Goal: Task Accomplishment & Management: Use online tool/utility

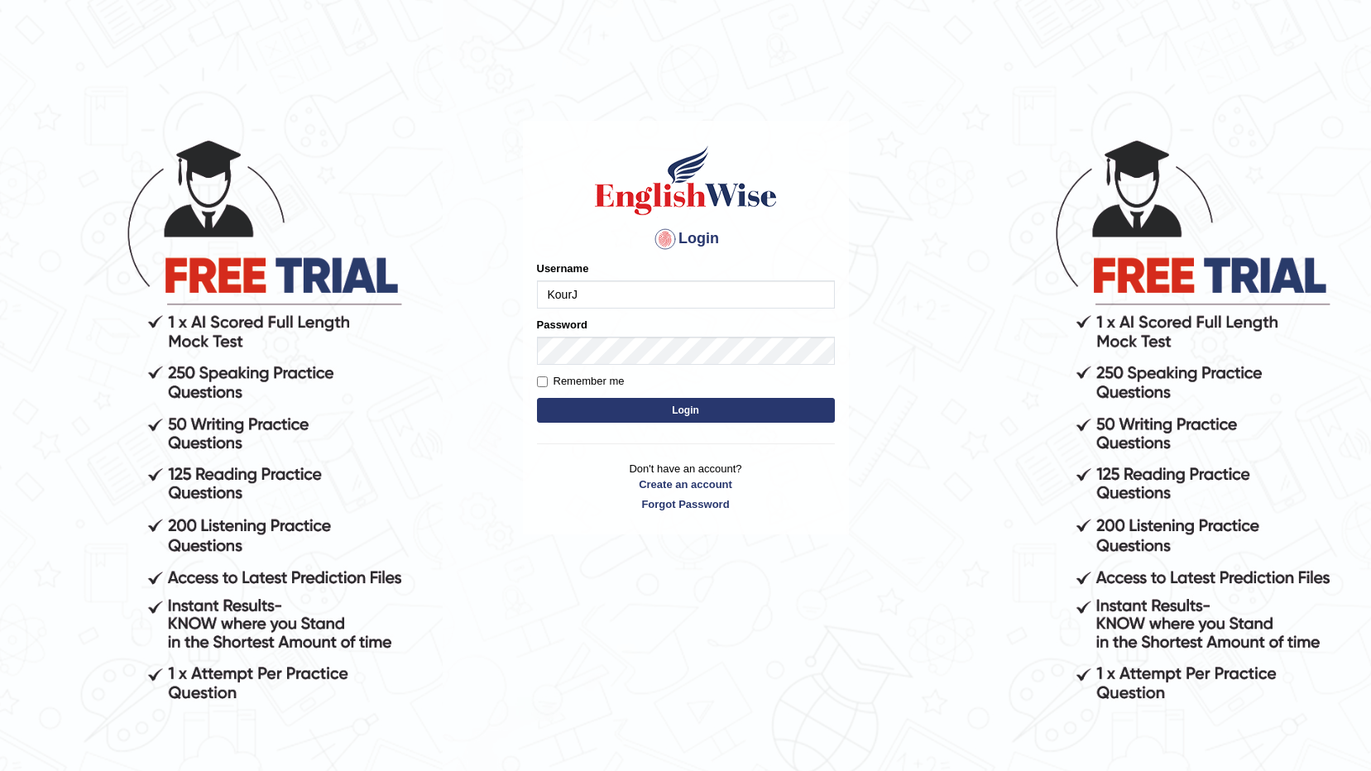
click at [759, 299] on input "KourJ" at bounding box center [686, 294] width 298 height 28
type input "K"
type input "532024"
click at [559, 405] on button "Login" at bounding box center [686, 410] width 298 height 25
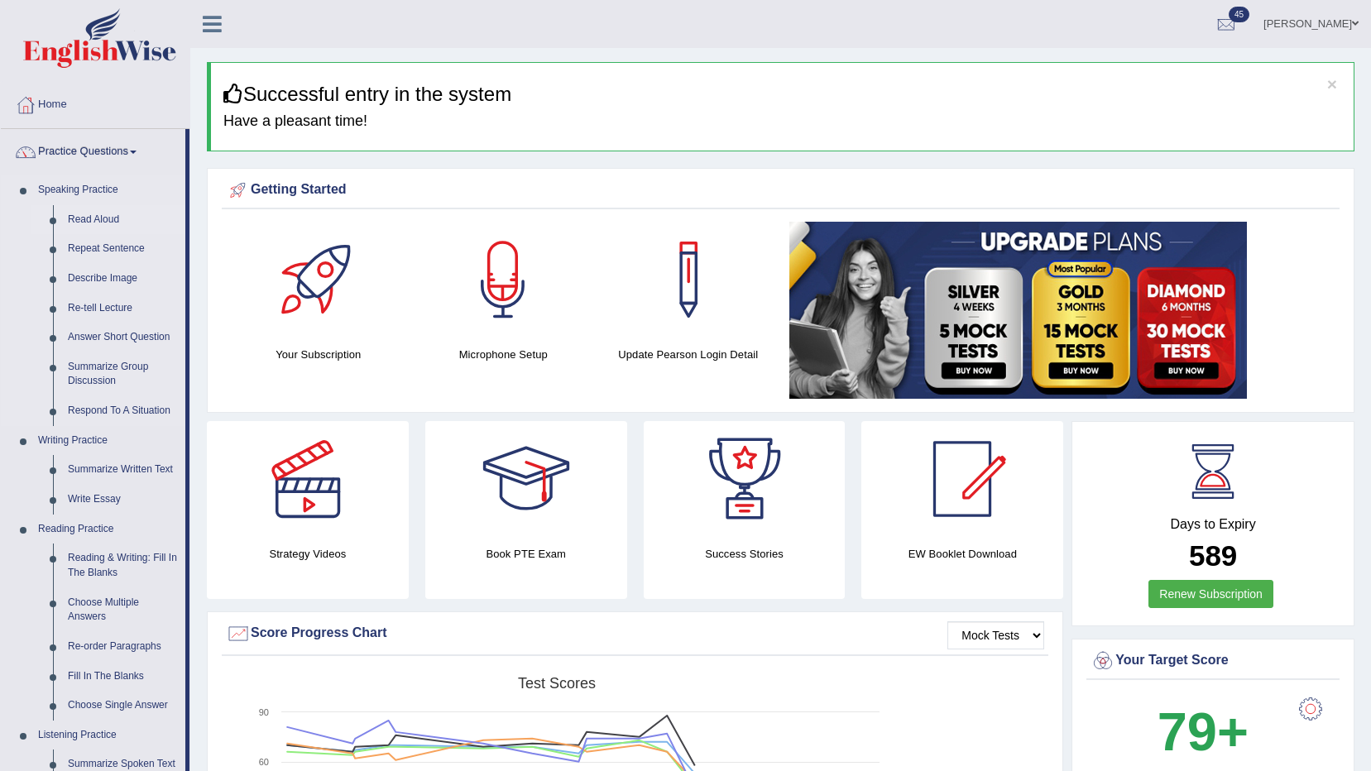
click at [104, 223] on link "Read Aloud" at bounding box center [122, 220] width 125 height 30
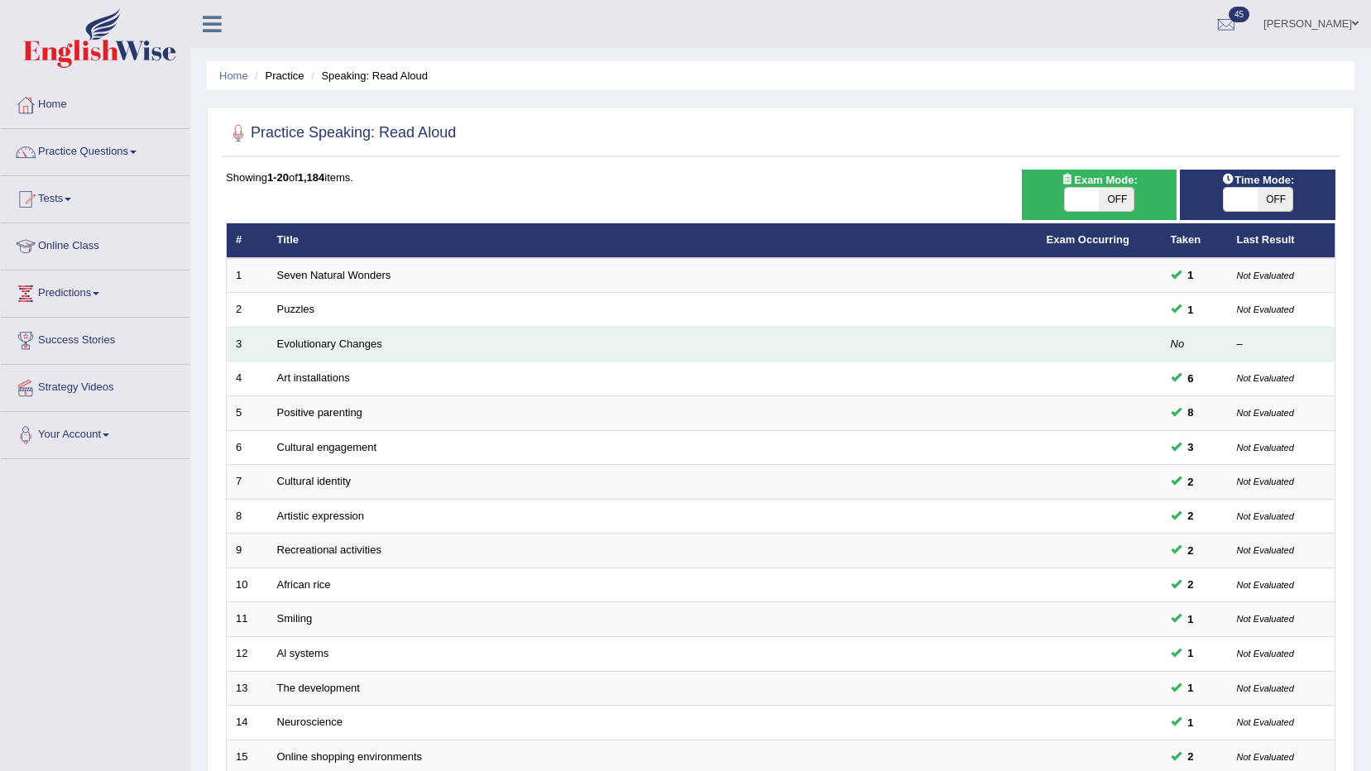
click at [772, 341] on td "Evolutionary Changes" at bounding box center [652, 344] width 769 height 35
click at [310, 343] on link "Evolutionary Changes" at bounding box center [329, 344] width 105 height 12
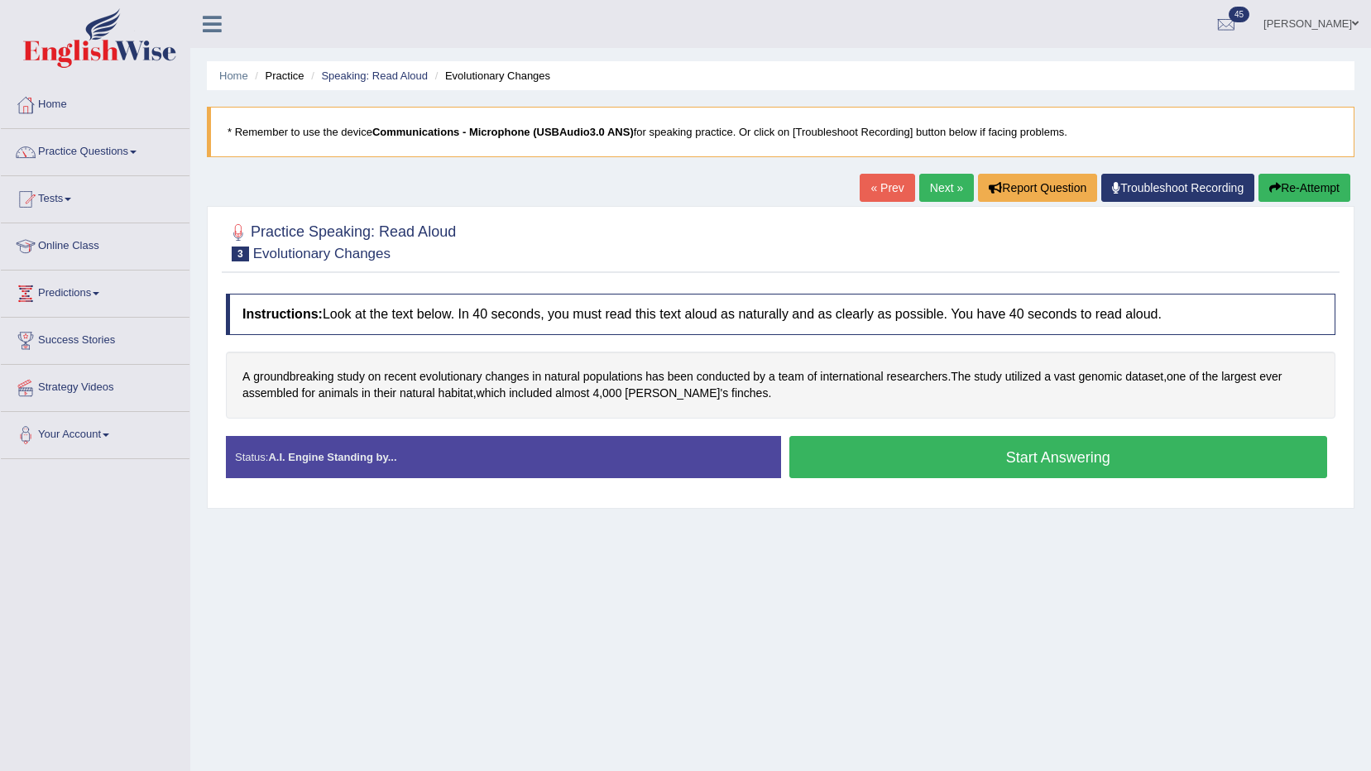
click at [1083, 462] on button "Start Answering" at bounding box center [1058, 457] width 539 height 42
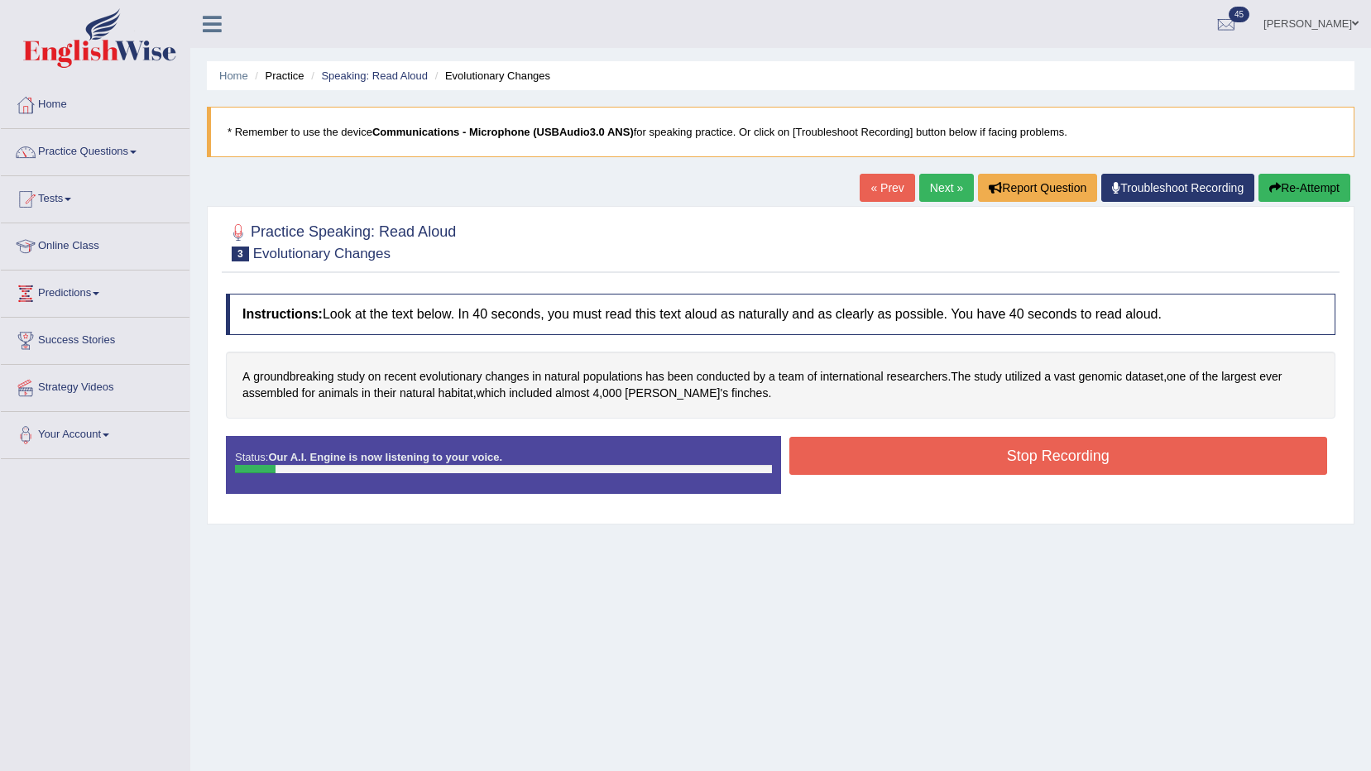
click at [1090, 445] on button "Stop Recording" at bounding box center [1058, 456] width 539 height 38
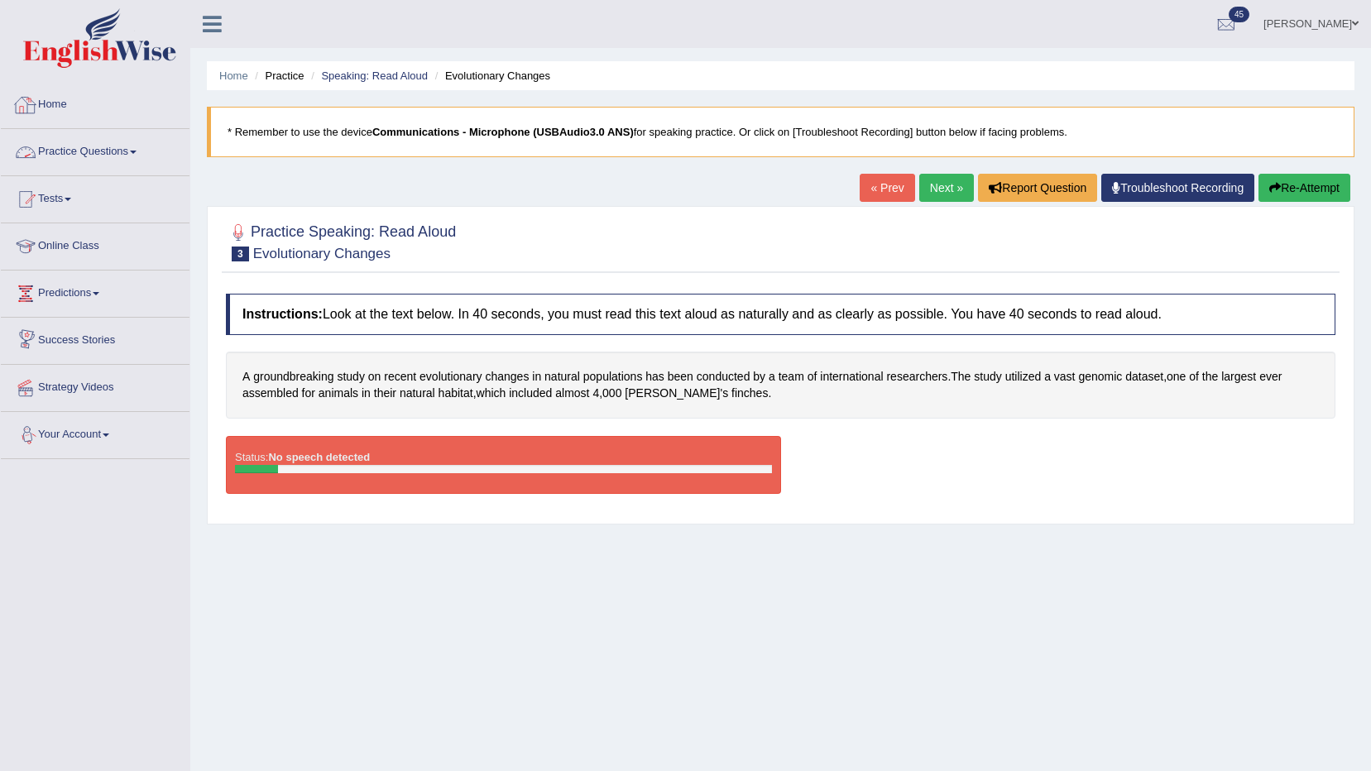
click at [60, 107] on link "Home" at bounding box center [95, 102] width 189 height 41
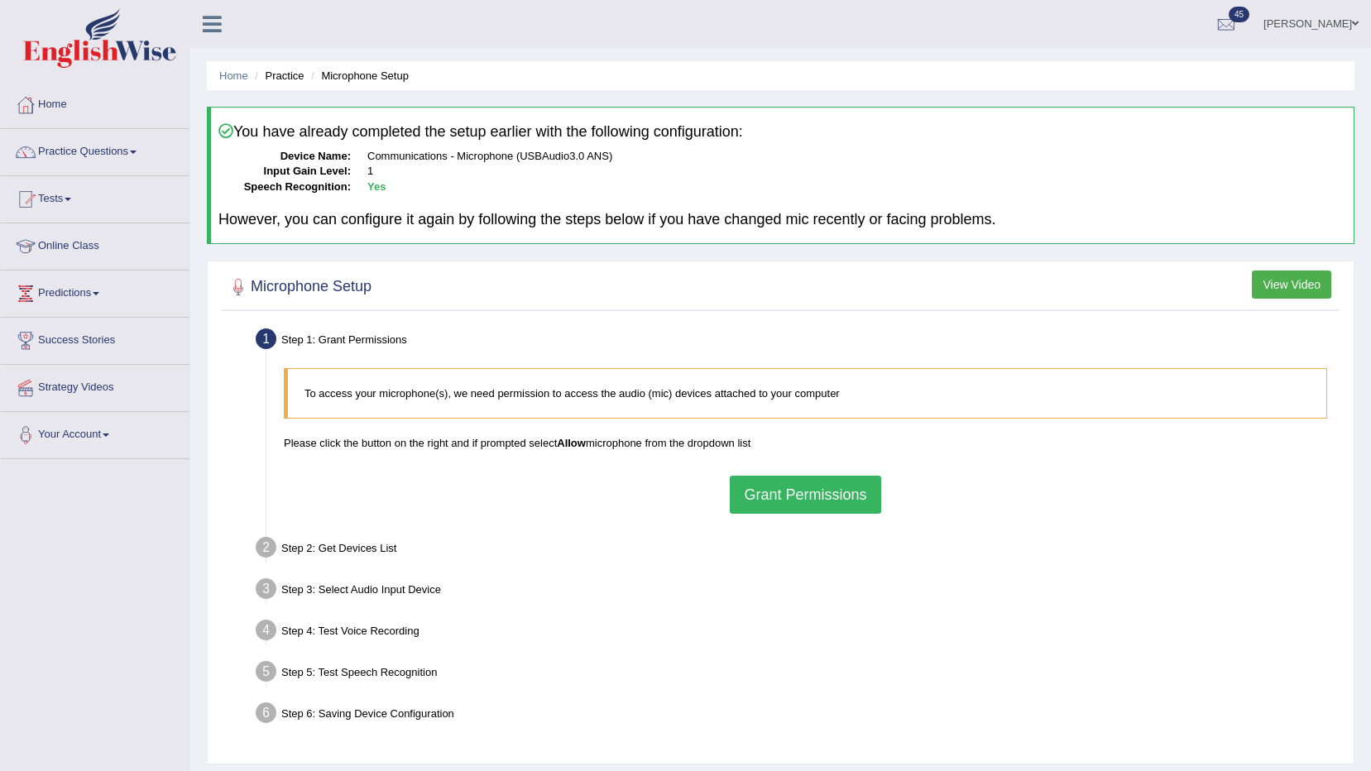
scroll to position [83, 0]
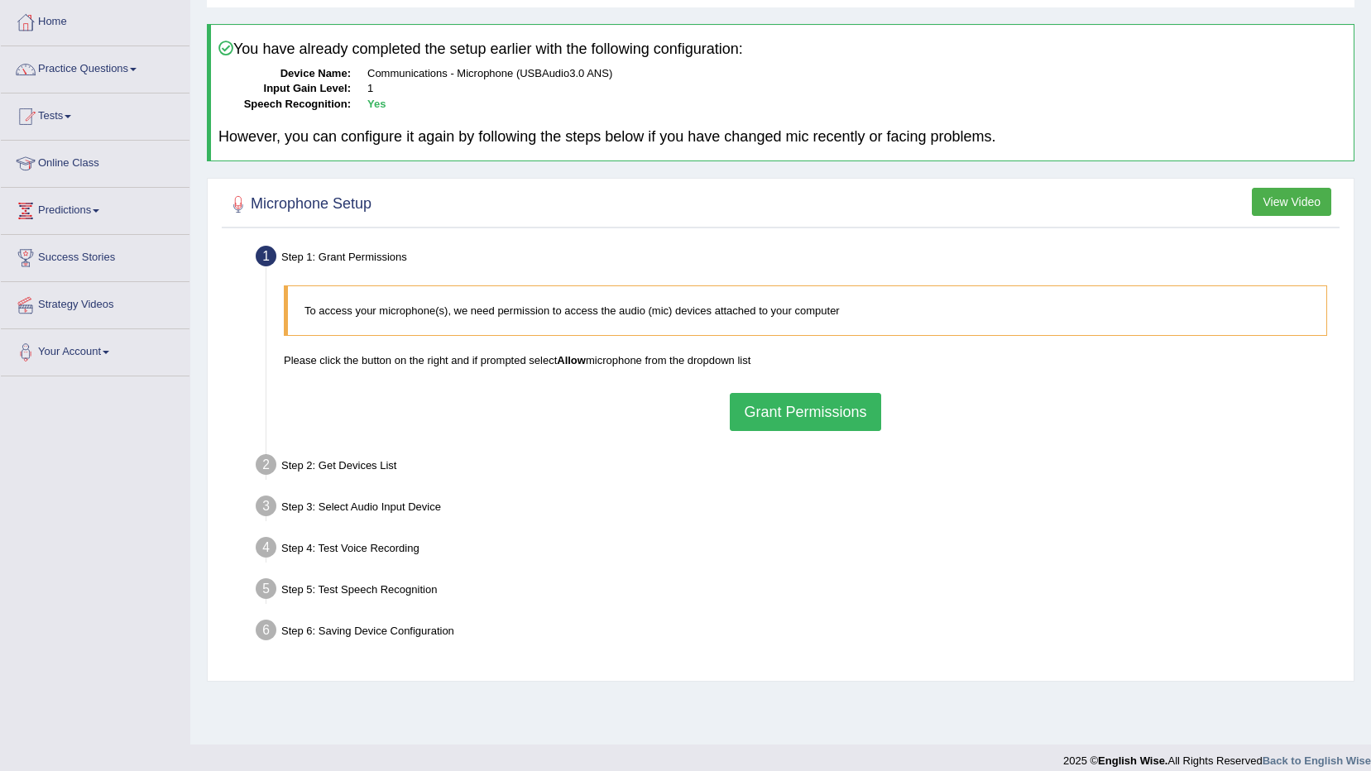
click at [865, 394] on button "Grant Permissions" at bounding box center [805, 412] width 151 height 38
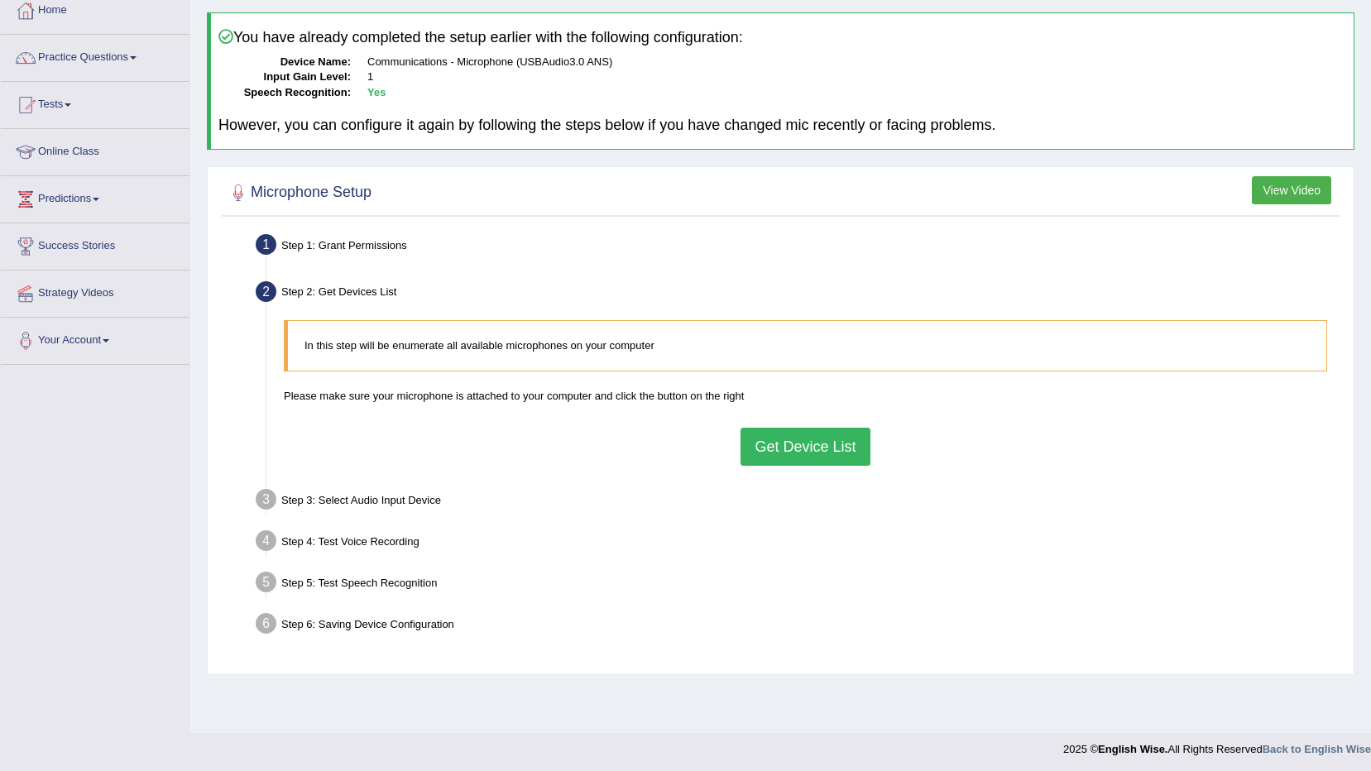
scroll to position [98, 0]
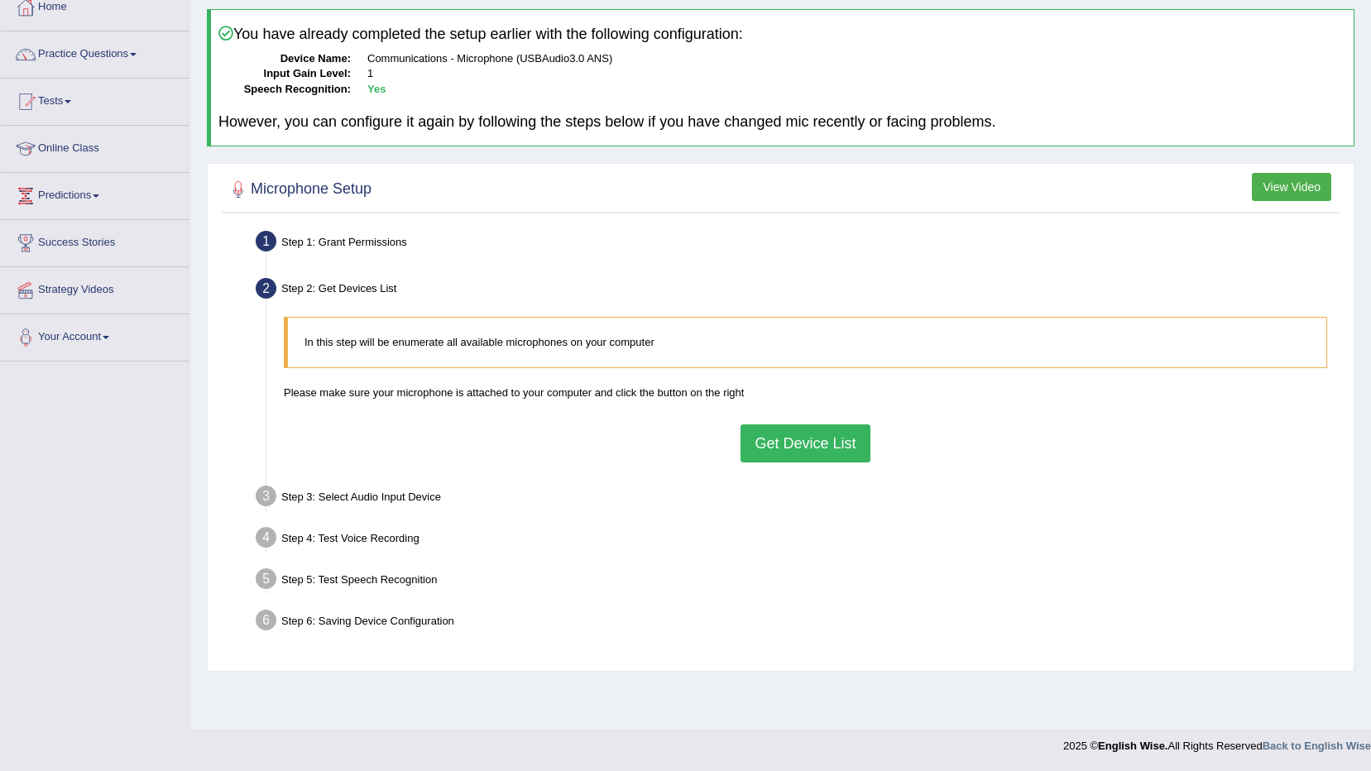
click at [862, 432] on button "Get Device List" at bounding box center [804, 443] width 129 height 38
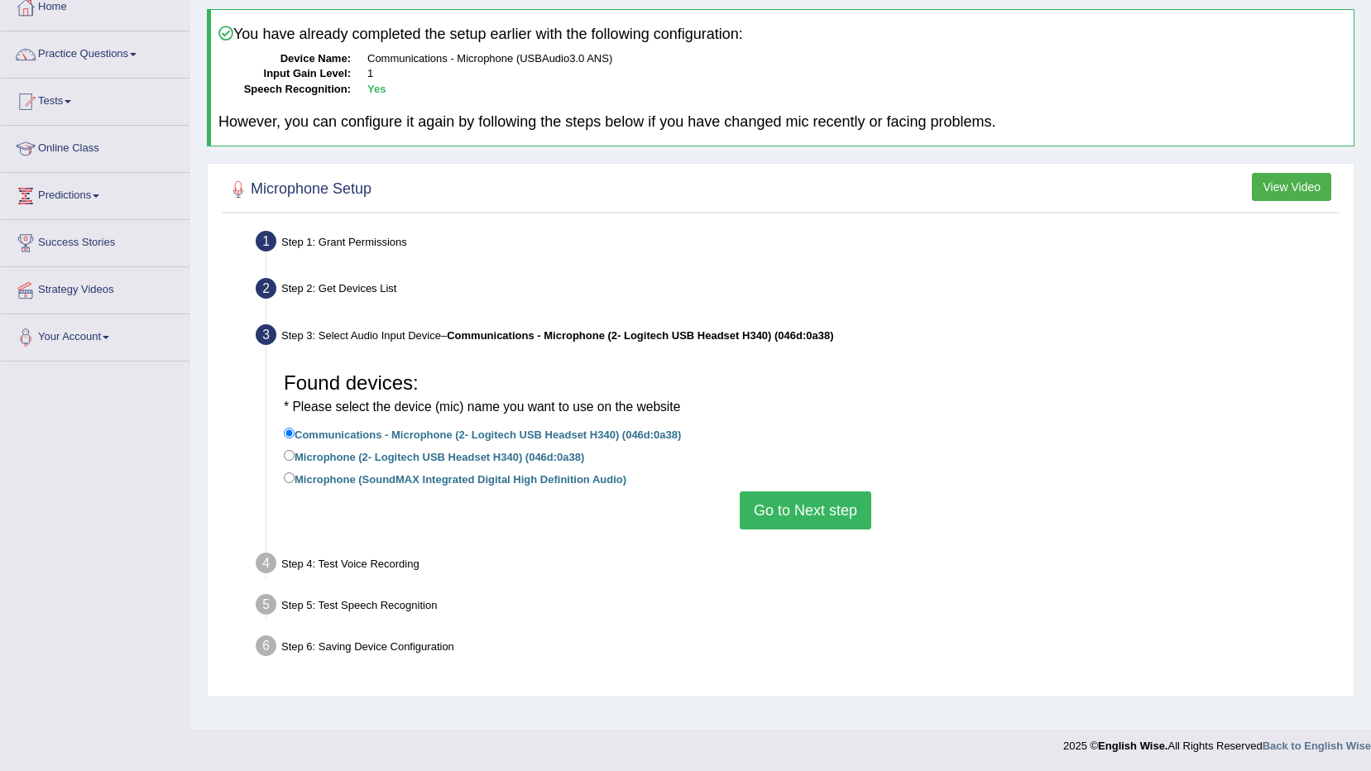
click at [793, 493] on button "Go to Next step" at bounding box center [806, 510] width 132 height 38
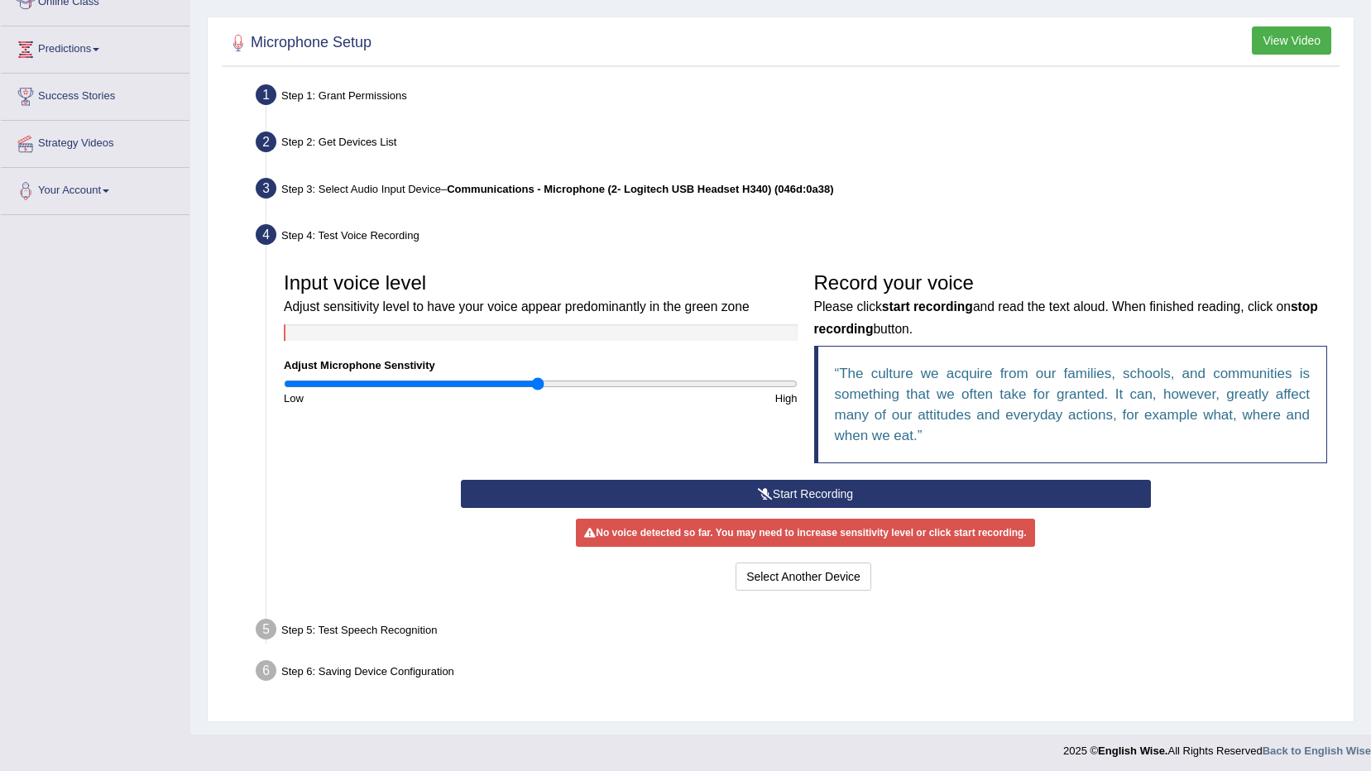
scroll to position [249, 0]
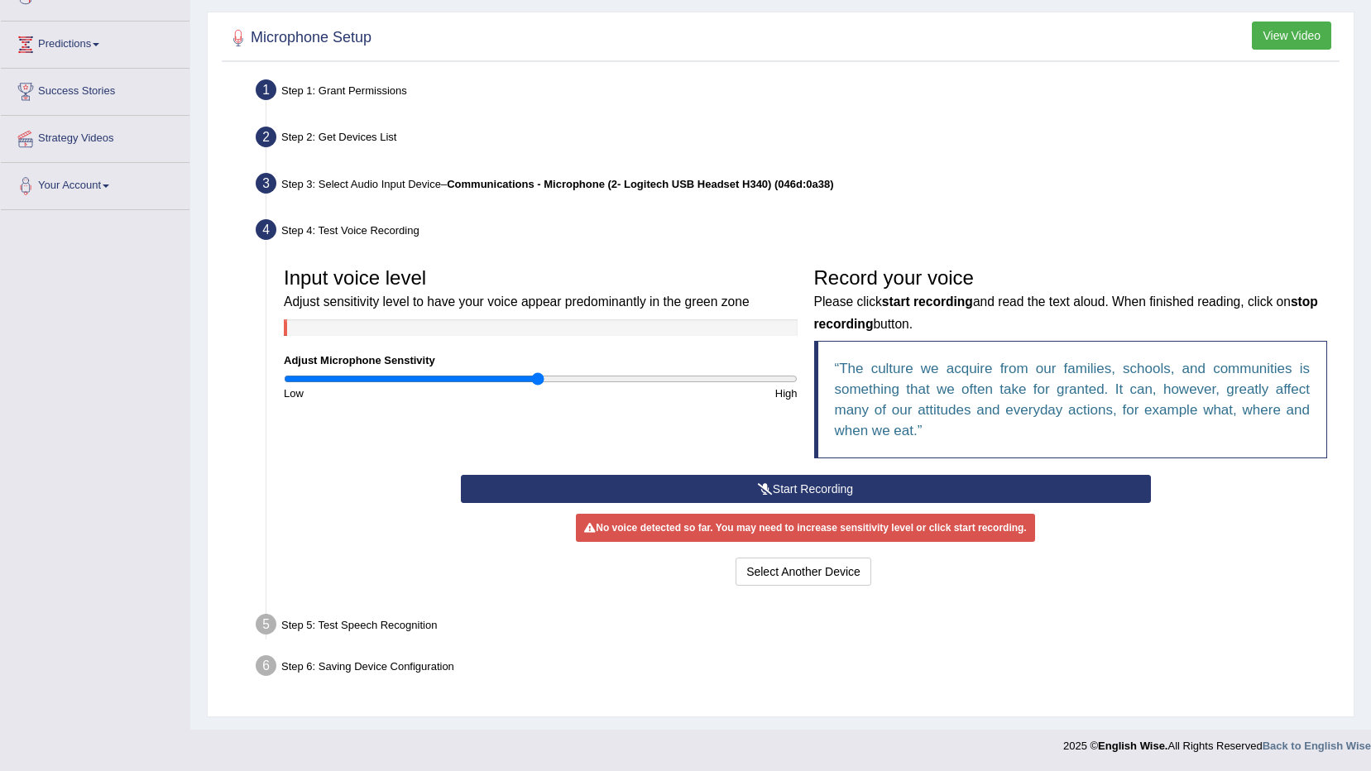
click at [520, 371] on div "Input voice level Adjust sensitivity level to have your voice appear predominan…" at bounding box center [540, 330] width 530 height 142
type input "0.94"
click at [522, 376] on input "range" at bounding box center [541, 378] width 514 height 13
click at [546, 488] on button "Start Recording" at bounding box center [806, 489] width 690 height 28
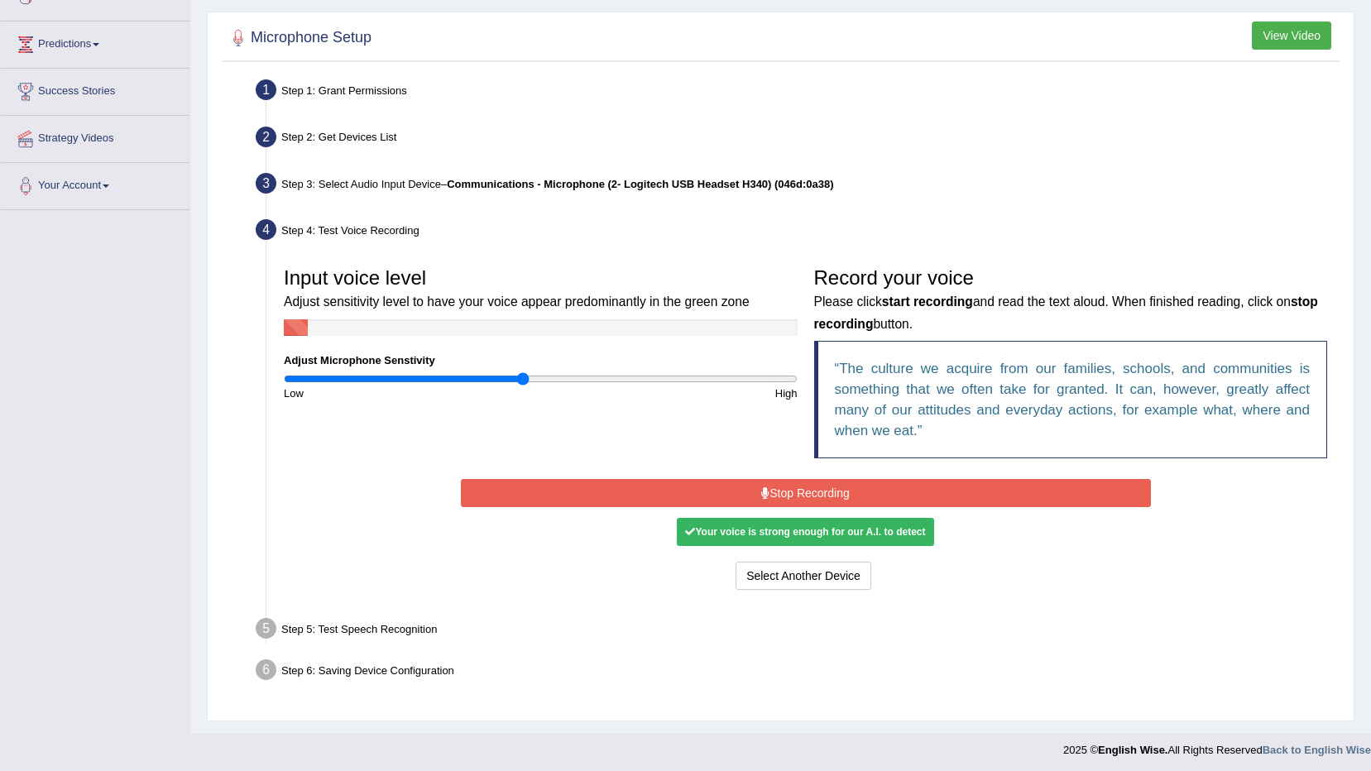
click at [546, 488] on button "Stop Recording" at bounding box center [806, 493] width 690 height 28
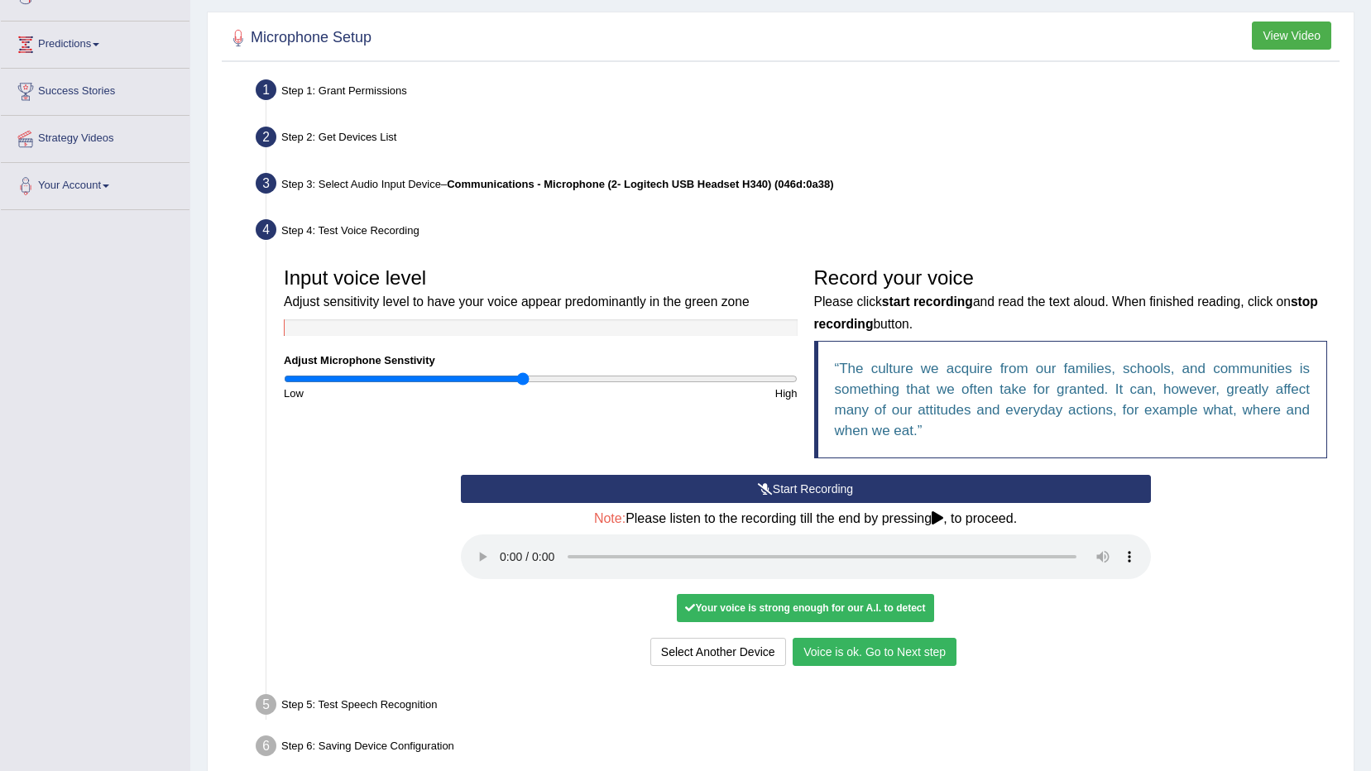
click at [905, 641] on button "Voice is ok. Go to Next step" at bounding box center [875, 652] width 164 height 28
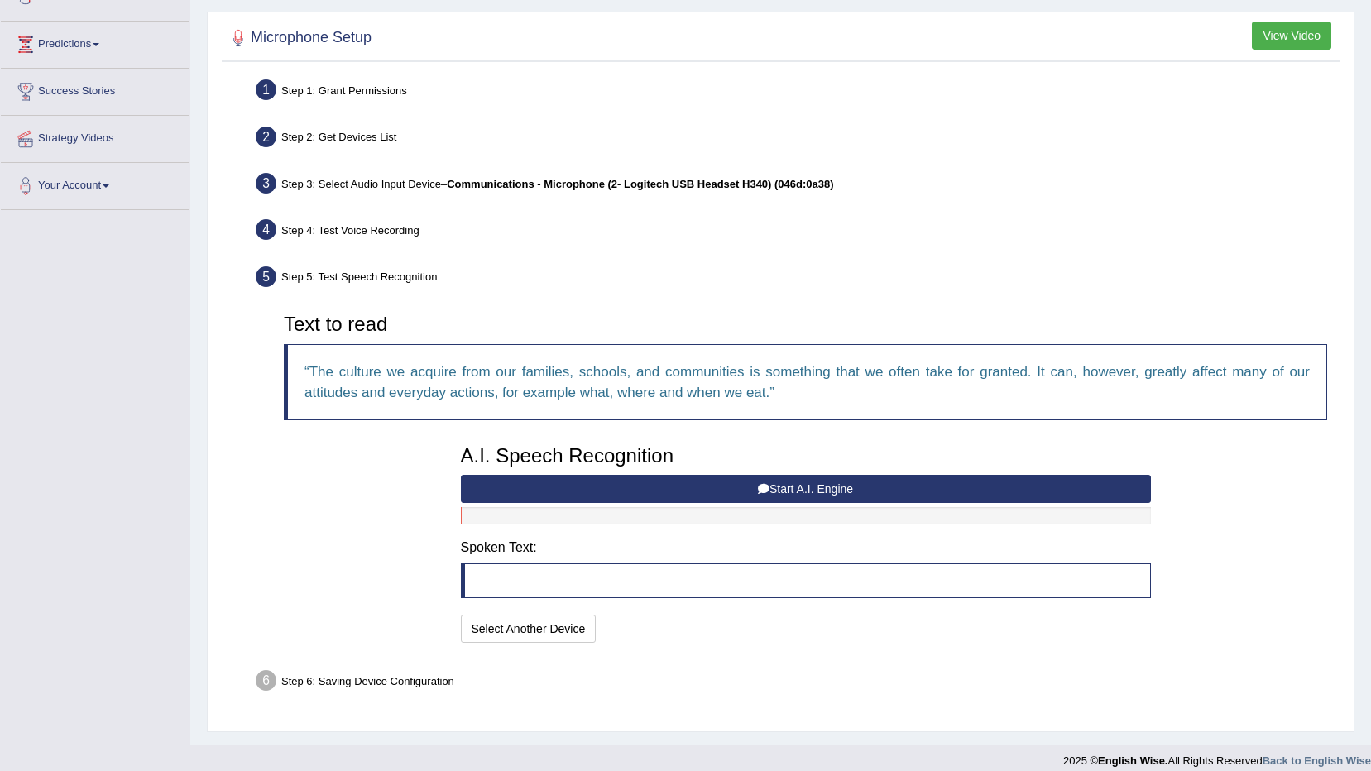
click at [798, 483] on button "Start A.I. Engine" at bounding box center [806, 489] width 690 height 28
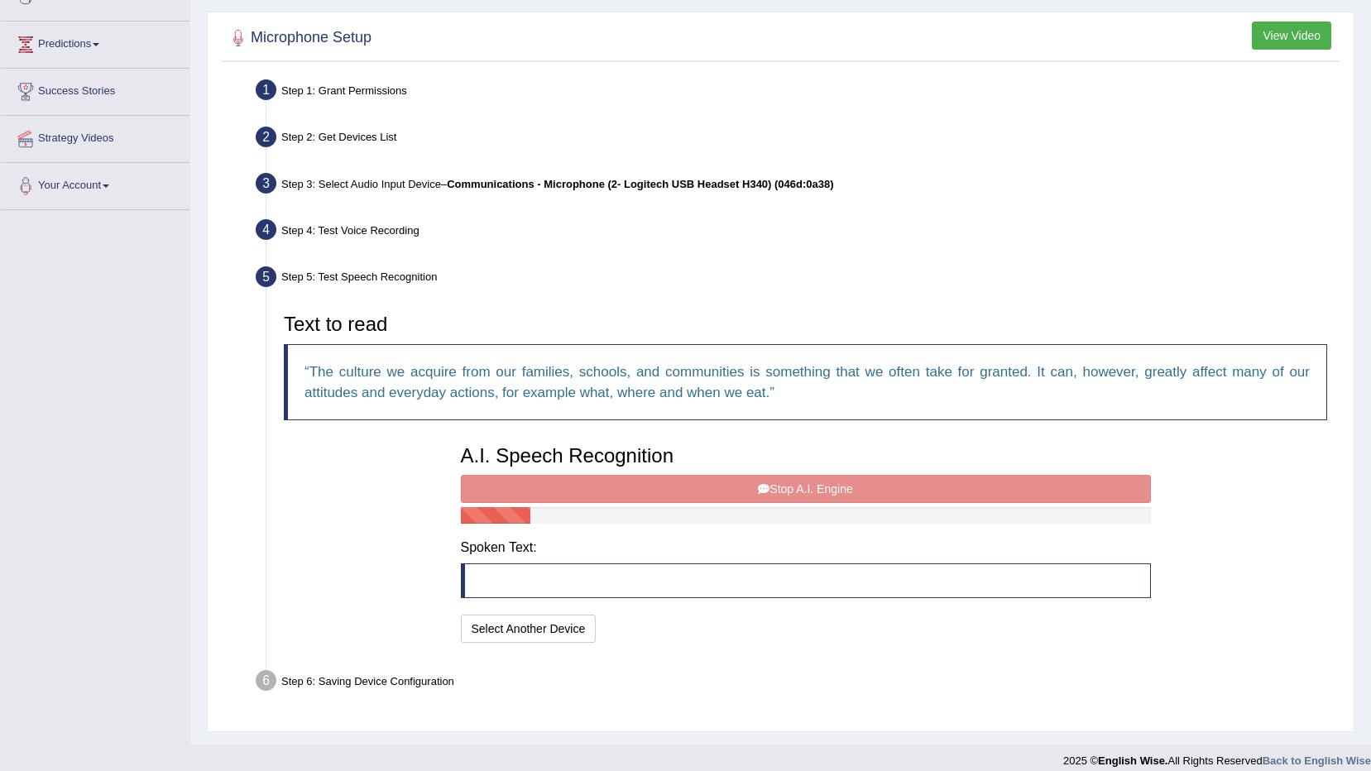
click at [798, 483] on div "A.I. Speech Recognition Start A.I. Engine Stop A.I. Engine Note: Please listen …" at bounding box center [806, 542] width 707 height 210
click at [491, 619] on button "Select Another Device" at bounding box center [529, 629] width 136 height 28
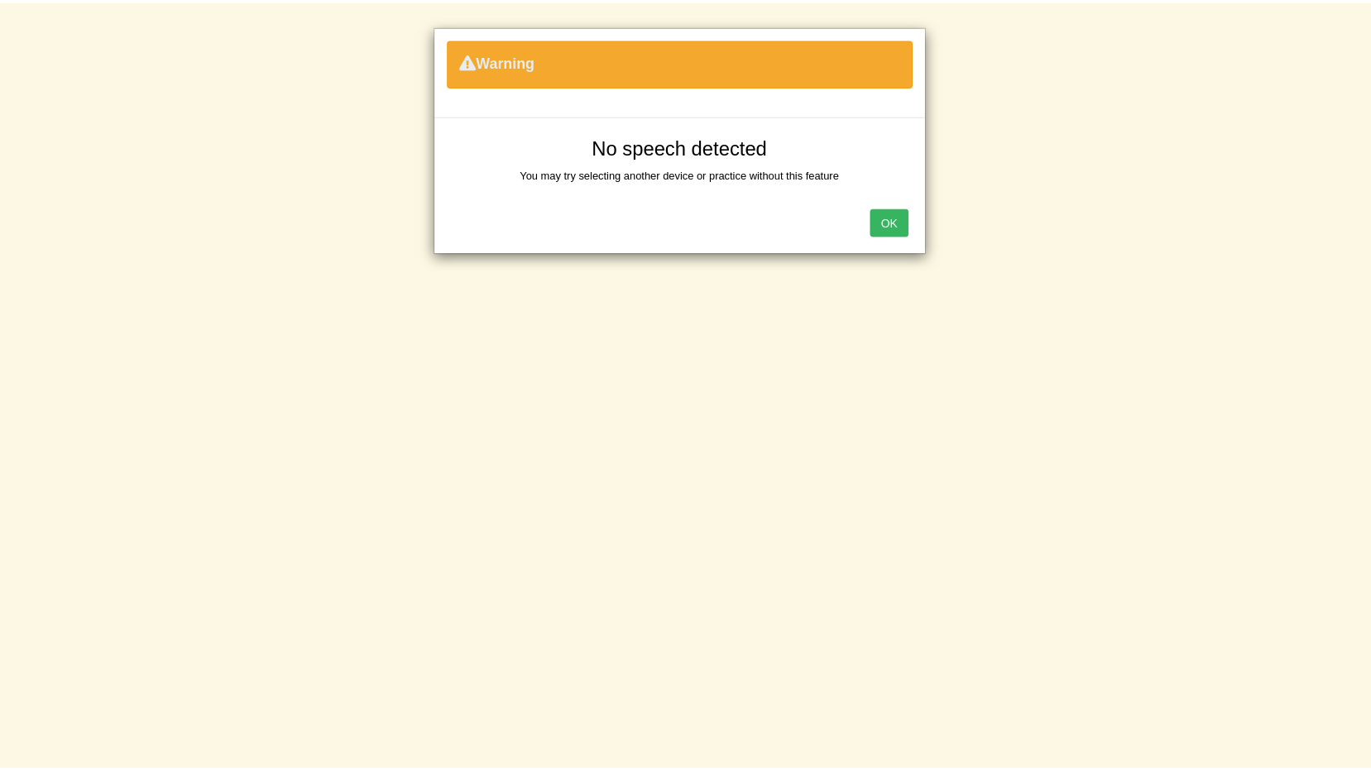
scroll to position [98, 0]
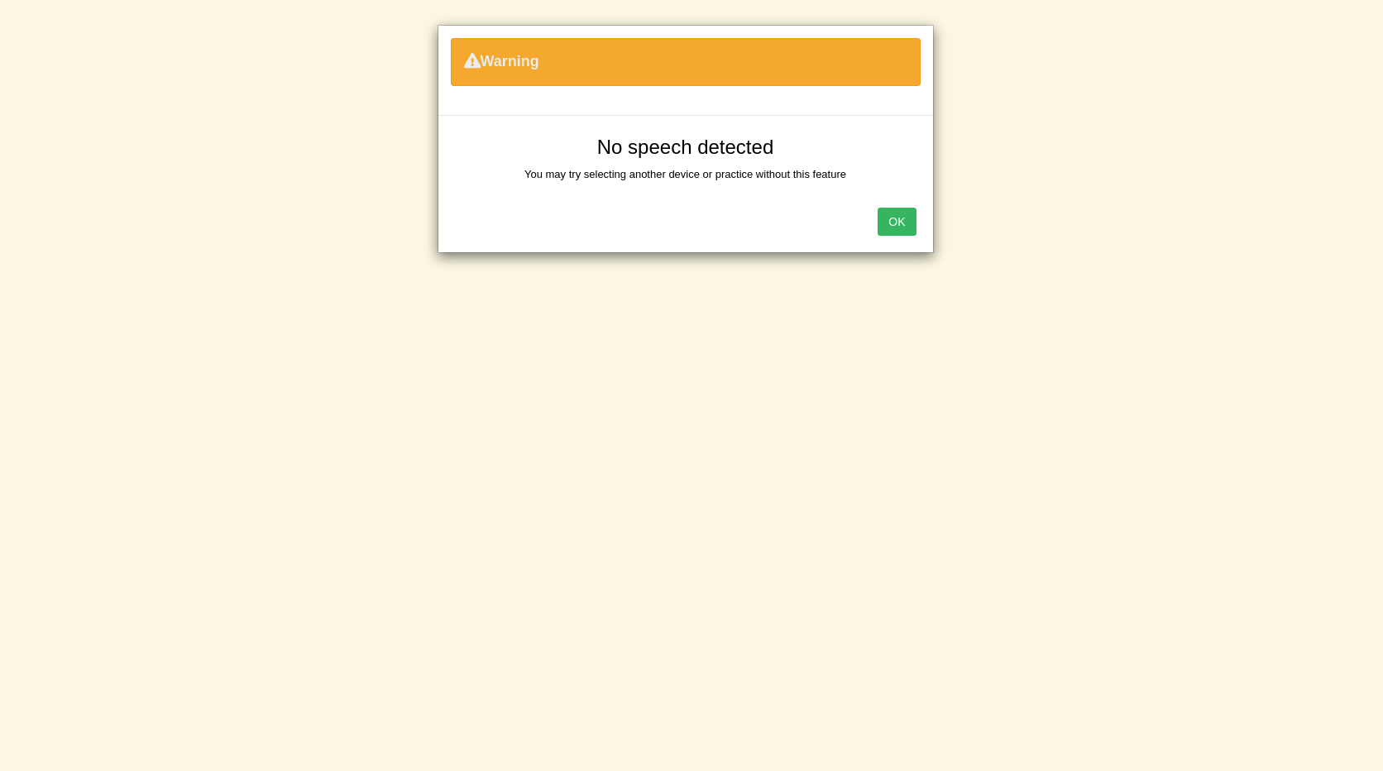
click at [913, 221] on button "OK" at bounding box center [897, 222] width 38 height 28
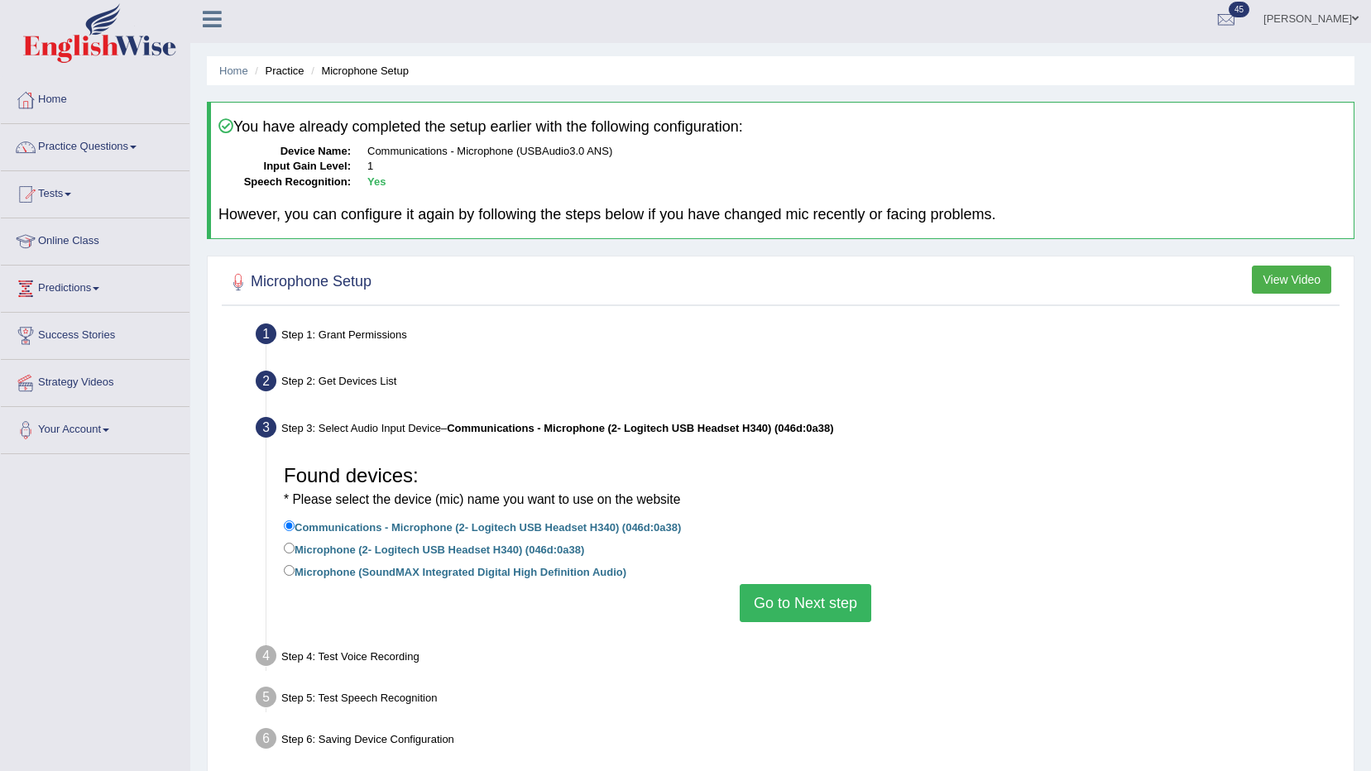
scroll to position [0, 0]
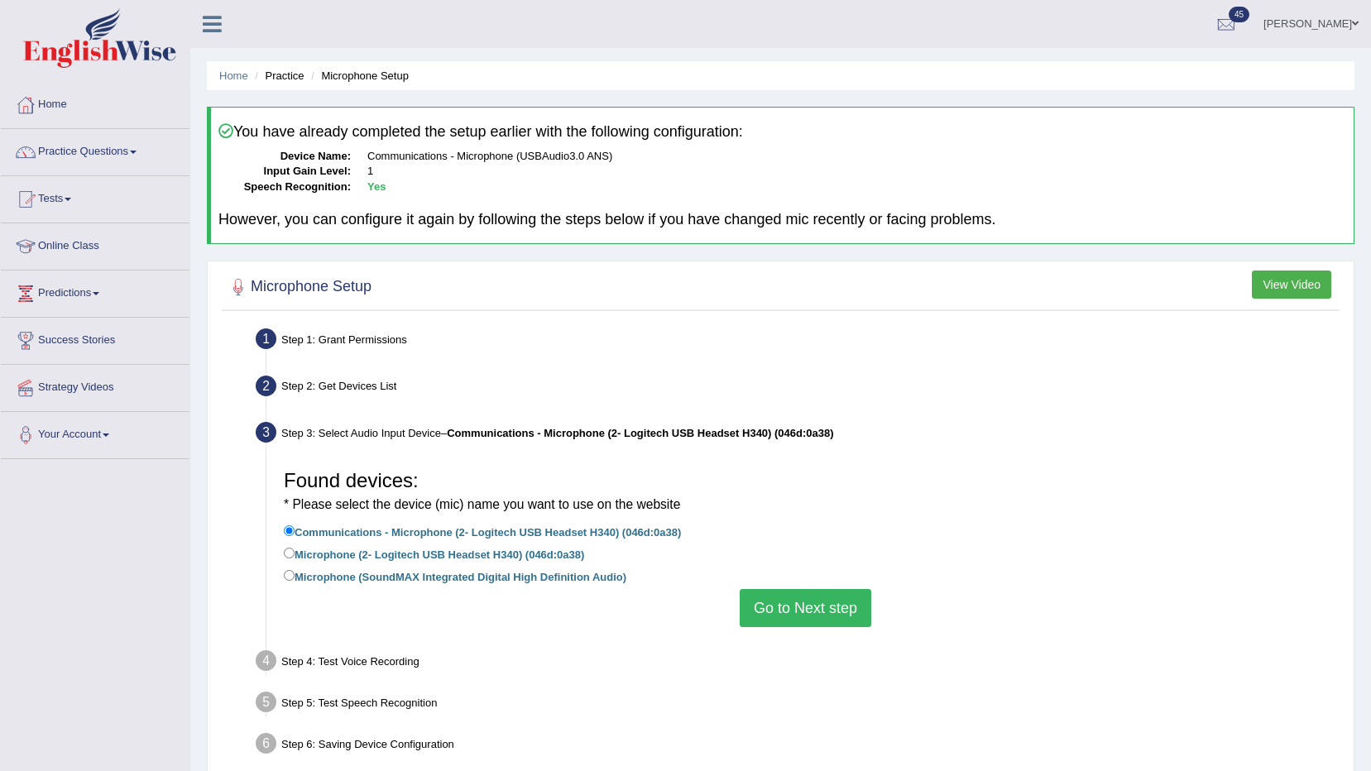
click at [1289, 17] on link "Parul Chaudhary" at bounding box center [1311, 21] width 120 height 43
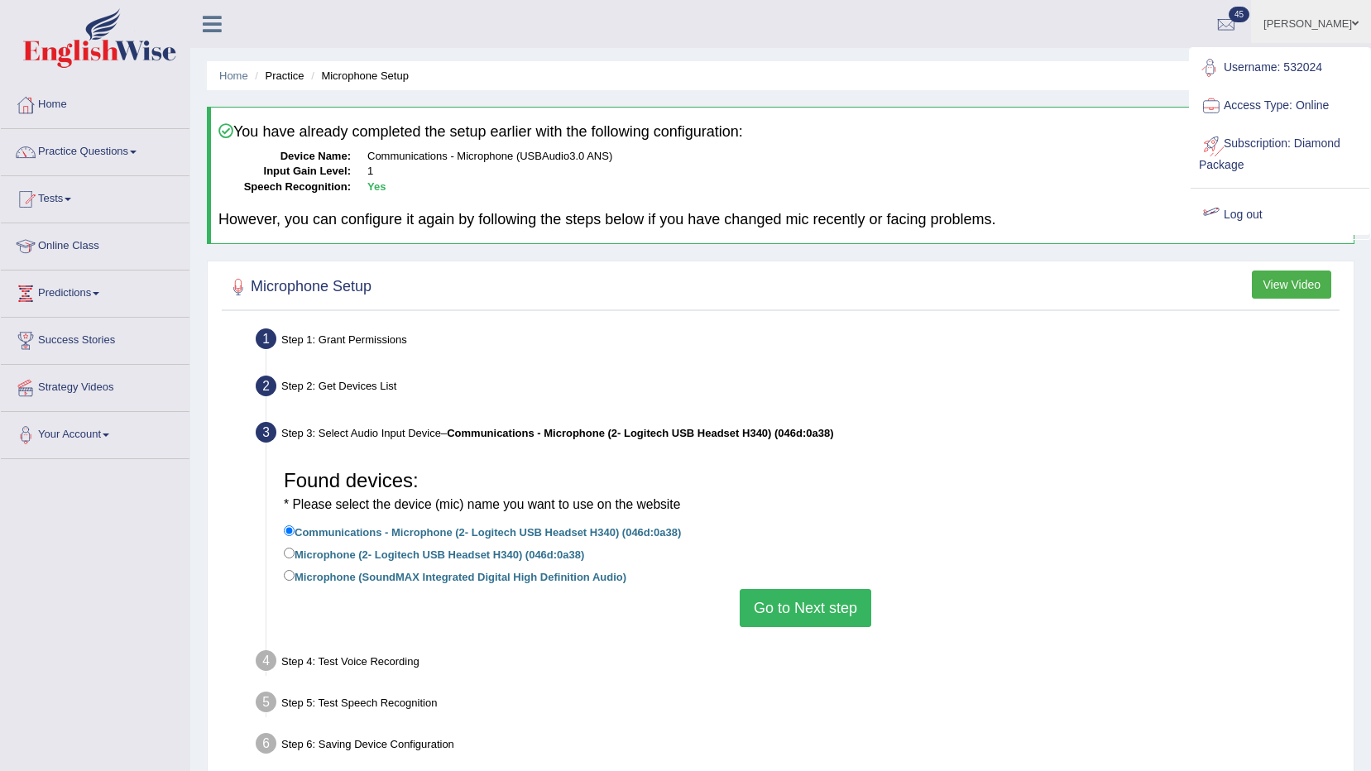
click at [1242, 210] on link "Log out" at bounding box center [1279, 215] width 179 height 38
